Goal: Navigation & Orientation: Find specific page/section

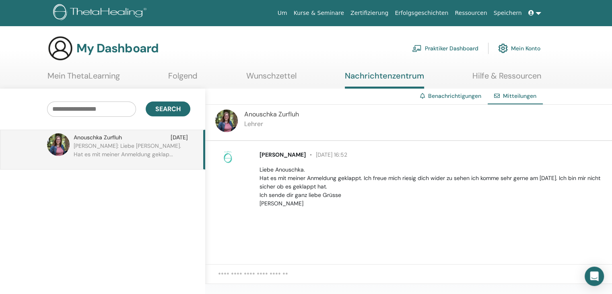
click at [91, 8] on img at bounding box center [101, 13] width 96 height 18
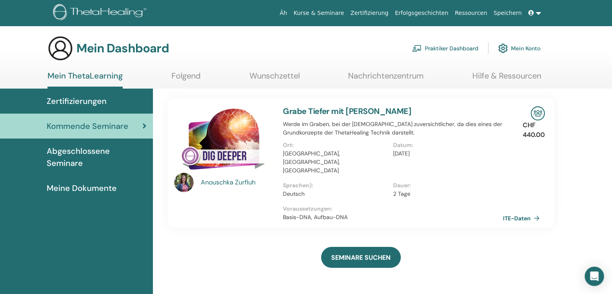
click at [82, 146] on font "Abgeschlossene Seminare" at bounding box center [78, 157] width 63 height 23
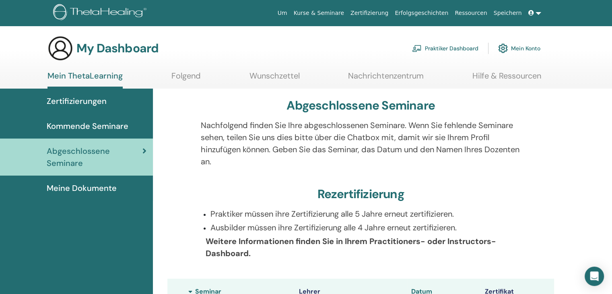
click at [69, 123] on span "Kommende Seminare" at bounding box center [88, 126] width 82 height 12
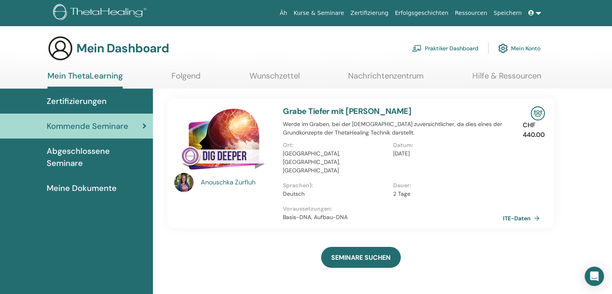
scroll to position [40, 0]
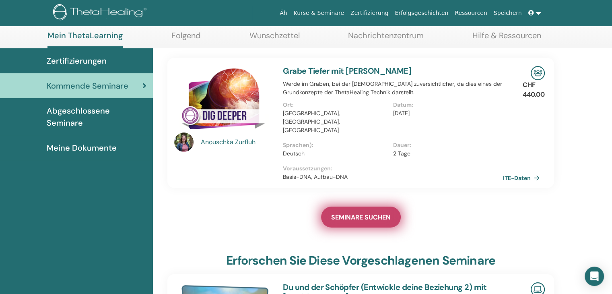
click at [363, 213] on font "SEMINARE SUCHEN" at bounding box center [361, 217] width 60 height 8
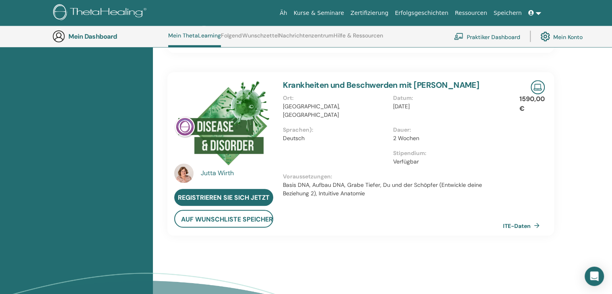
scroll to position [544, 0]
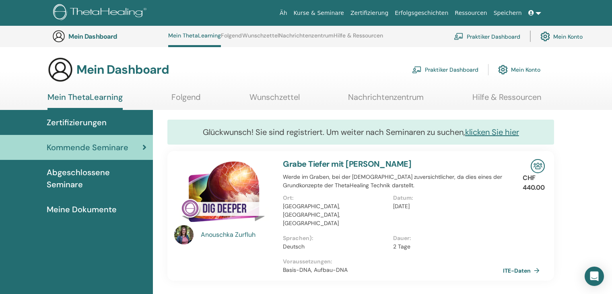
scroll to position [61, 0]
